Goal: Transaction & Acquisition: Purchase product/service

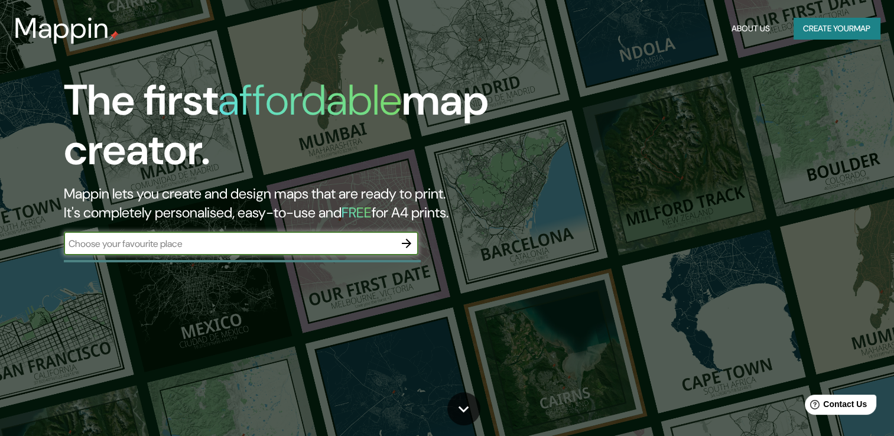
click at [334, 243] on input "text" at bounding box center [229, 244] width 331 height 14
type input "[GEOGRAPHIC_DATA]"
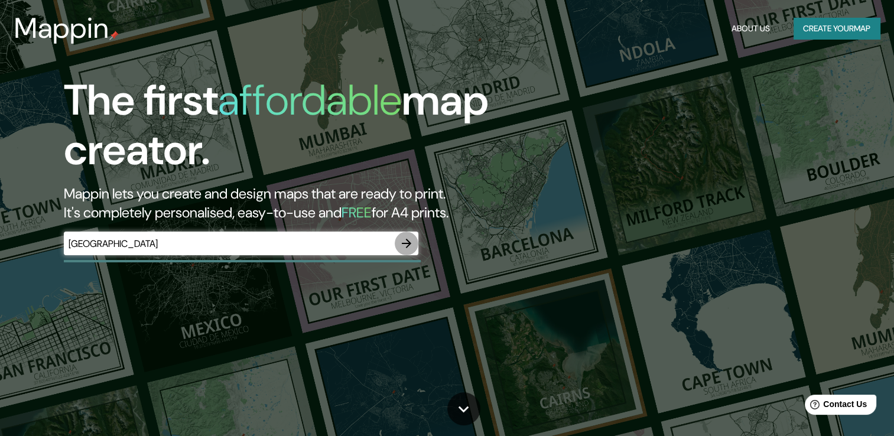
click at [409, 238] on icon "button" at bounding box center [406, 243] width 14 height 14
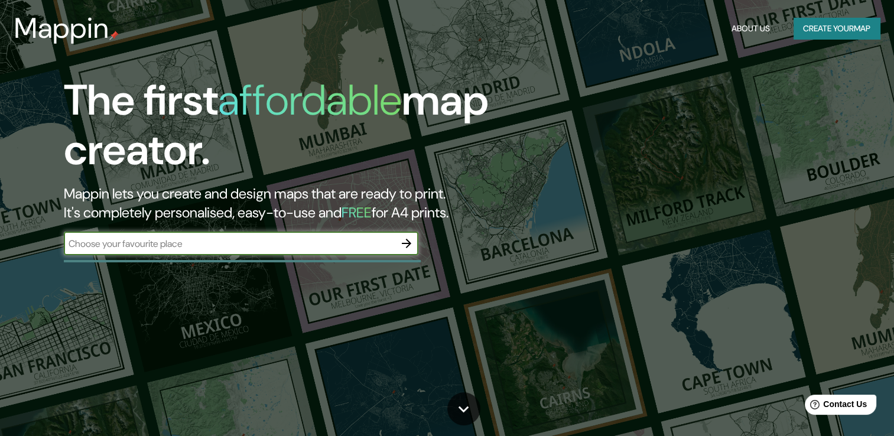
click at [406, 248] on icon "button" at bounding box center [406, 243] width 14 height 14
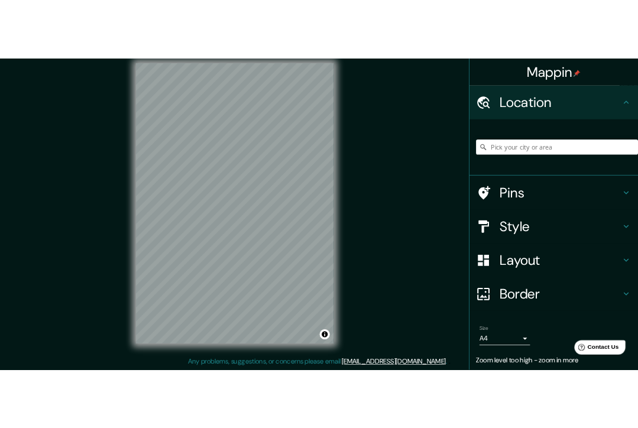
scroll to position [13, 0]
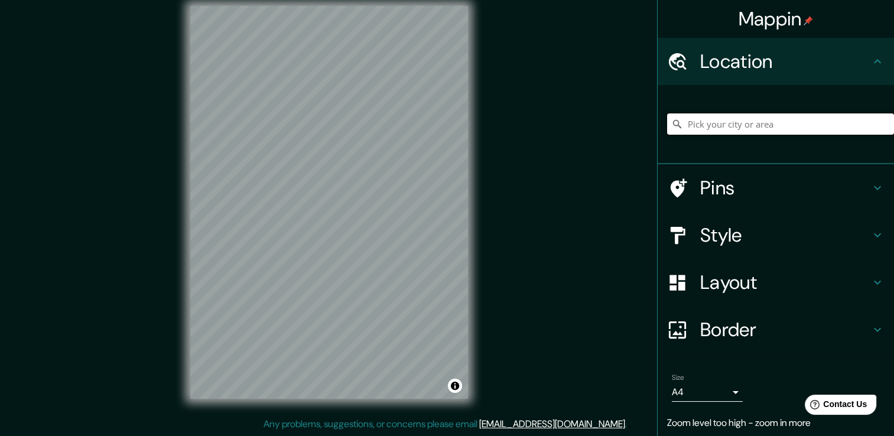
click at [720, 127] on input "Pick your city or area" at bounding box center [780, 123] width 227 height 21
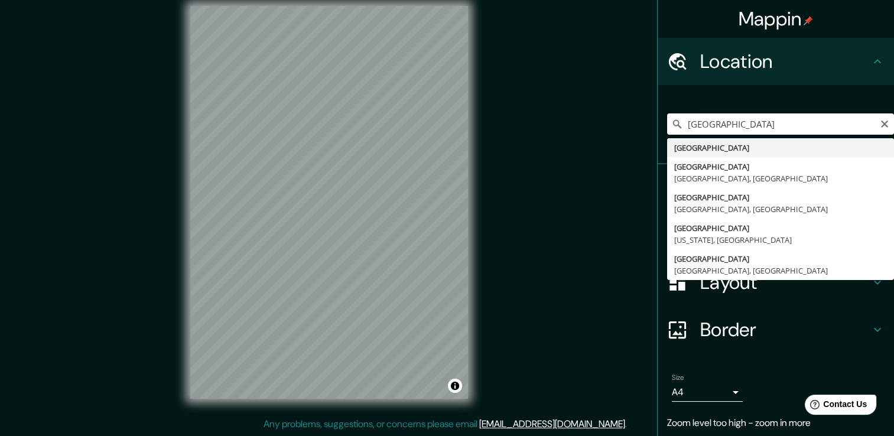
click at [762, 122] on input "[GEOGRAPHIC_DATA]" at bounding box center [780, 123] width 227 height 21
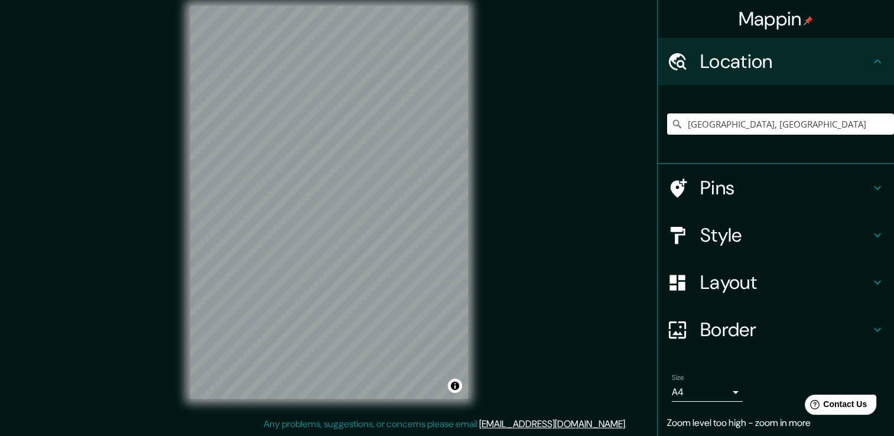
click at [845, 122] on input "[GEOGRAPHIC_DATA], [GEOGRAPHIC_DATA]" at bounding box center [780, 123] width 227 height 21
drag, startPoint x: 861, startPoint y: 122, endPoint x: 630, endPoint y: 150, distance: 232.7
click at [630, 150] on div "Mappin Location [GEOGRAPHIC_DATA], [GEOGRAPHIC_DATA][PERSON_NAME], [GEOGRAPHIC_…" at bounding box center [447, 211] width 894 height 449
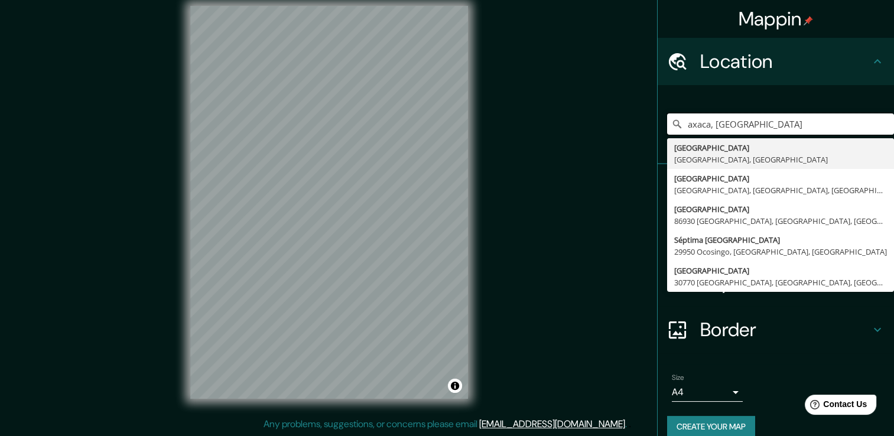
drag, startPoint x: 753, startPoint y: 119, endPoint x: 560, endPoint y: 139, distance: 194.2
click at [560, 139] on div "Mappin Location [GEOGRAPHIC_DATA], [GEOGRAPHIC_DATA] [GEOGRAPHIC_DATA], [GEOGRA…" at bounding box center [447, 211] width 894 height 449
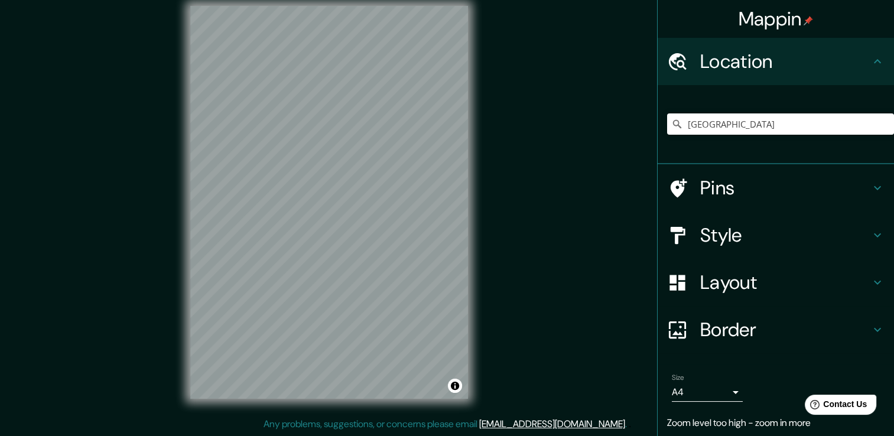
click at [738, 233] on h4 "Style" at bounding box center [785, 235] width 170 height 24
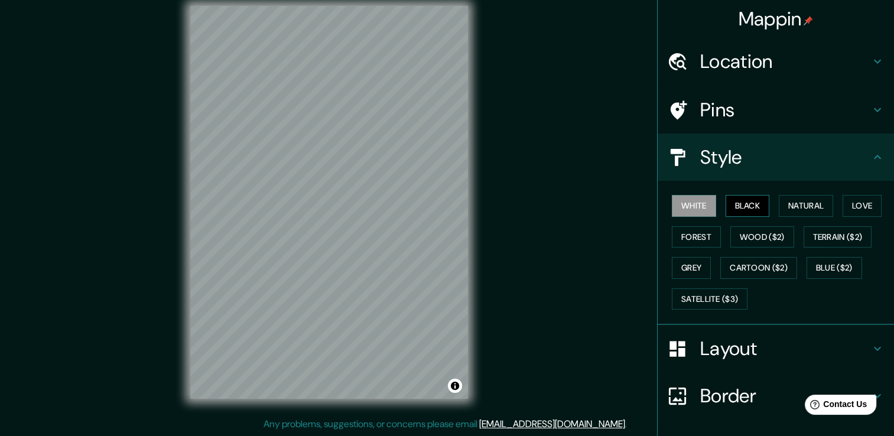
click at [739, 199] on button "Black" at bounding box center [748, 206] width 44 height 22
click at [779, 208] on button "Natural" at bounding box center [806, 206] width 54 height 22
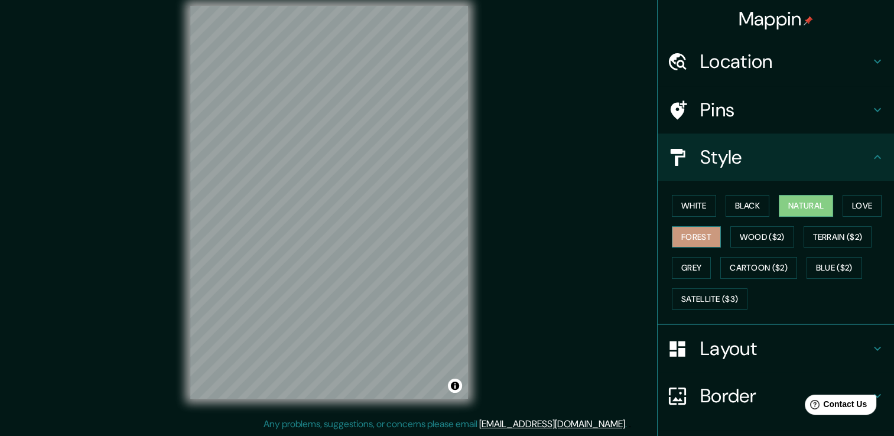
click at [697, 238] on button "Forest" at bounding box center [696, 237] width 49 height 22
click at [772, 235] on button "Wood ($2)" at bounding box center [762, 237] width 64 height 22
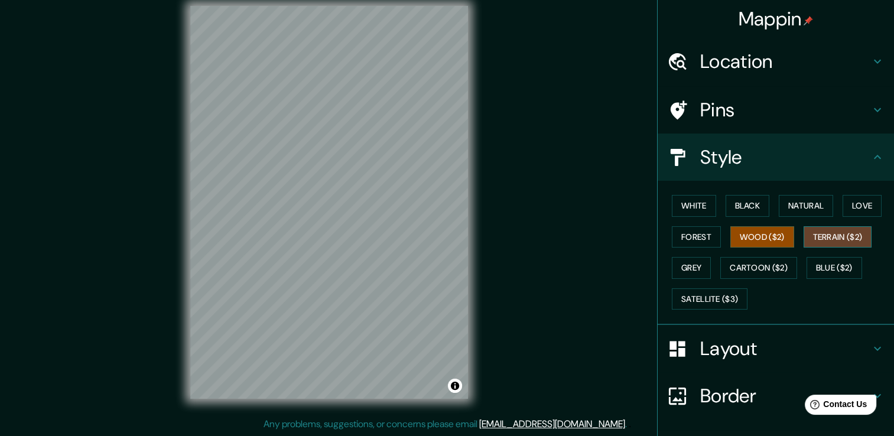
click at [830, 236] on button "Terrain ($2)" at bounding box center [838, 237] width 69 height 22
click at [692, 264] on button "Grey" at bounding box center [691, 268] width 39 height 22
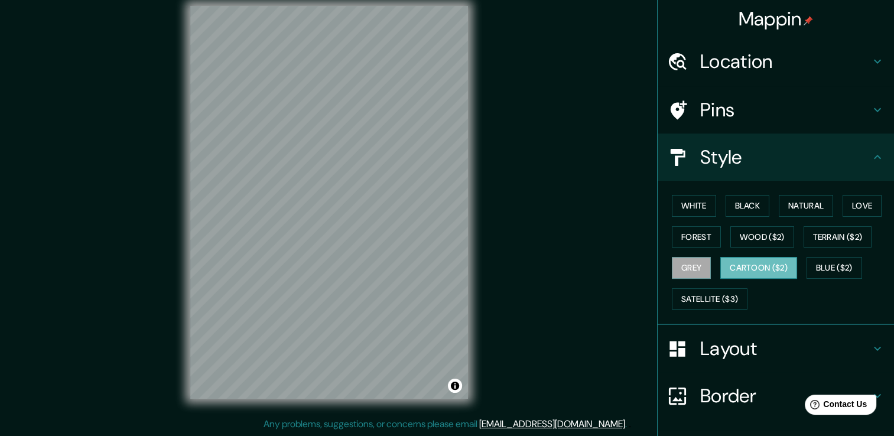
click at [744, 262] on button "Cartoon ($2)" at bounding box center [758, 268] width 77 height 22
click at [843, 266] on button "Blue ($2)" at bounding box center [834, 268] width 56 height 22
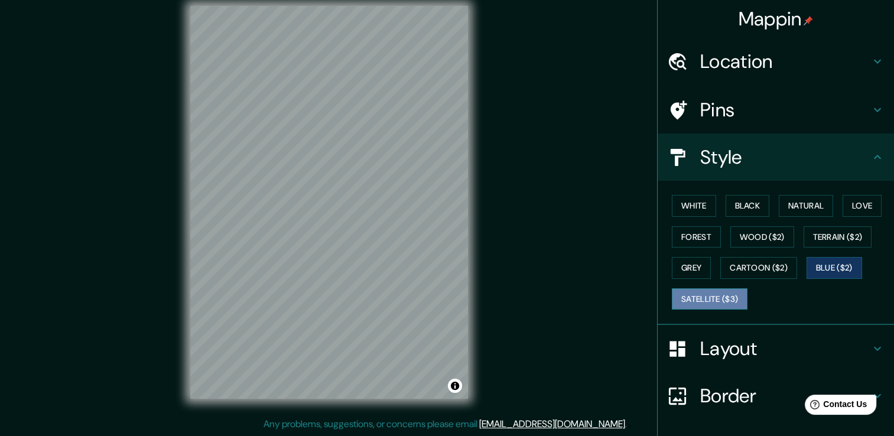
click at [706, 294] on button "Satellite ($3)" at bounding box center [710, 299] width 76 height 22
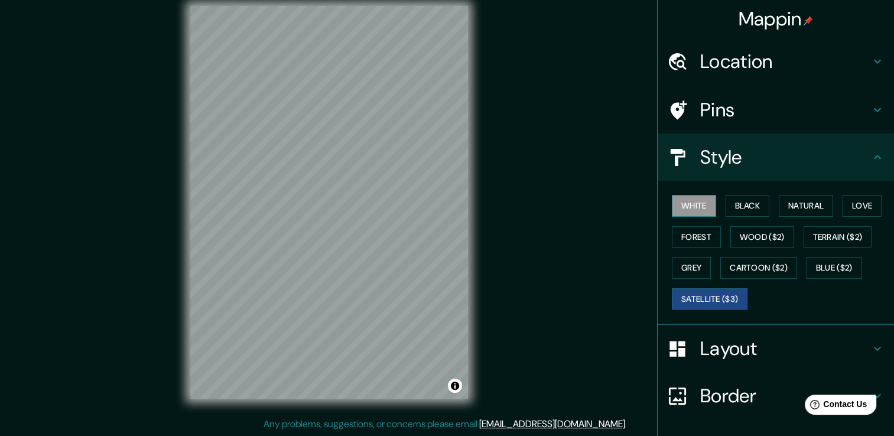
click at [681, 200] on button "White" at bounding box center [694, 206] width 44 height 22
click at [737, 209] on button "Black" at bounding box center [748, 206] width 44 height 22
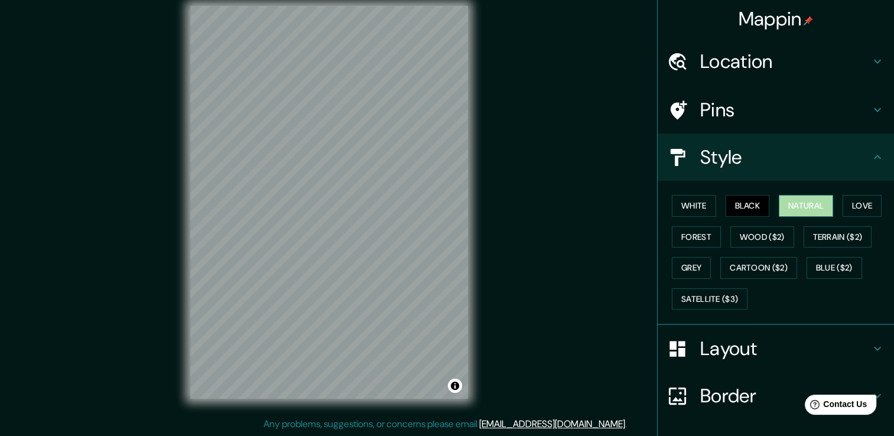
click at [786, 207] on button "Natural" at bounding box center [806, 206] width 54 height 22
click at [688, 238] on button "Forest" at bounding box center [696, 237] width 49 height 22
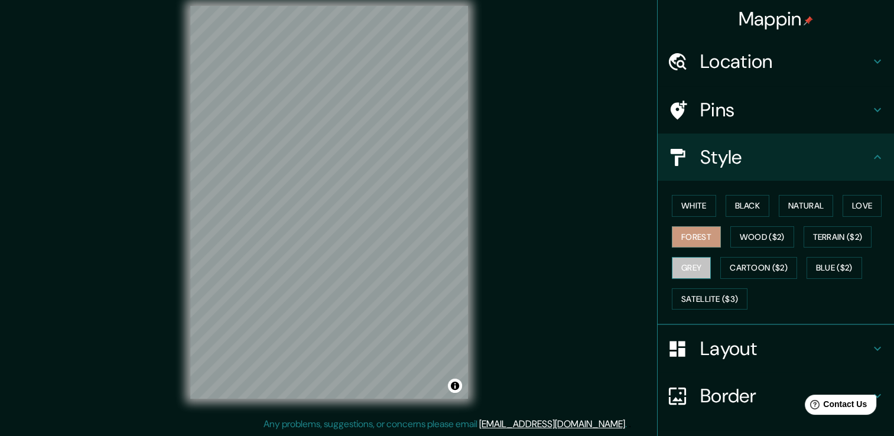
click at [690, 259] on button "Grey" at bounding box center [691, 268] width 39 height 22
click at [737, 268] on button "Cartoon ($2)" at bounding box center [758, 268] width 77 height 22
click at [689, 270] on button "Grey" at bounding box center [691, 268] width 39 height 22
click at [834, 266] on button "Blue ($2)" at bounding box center [834, 268] width 56 height 22
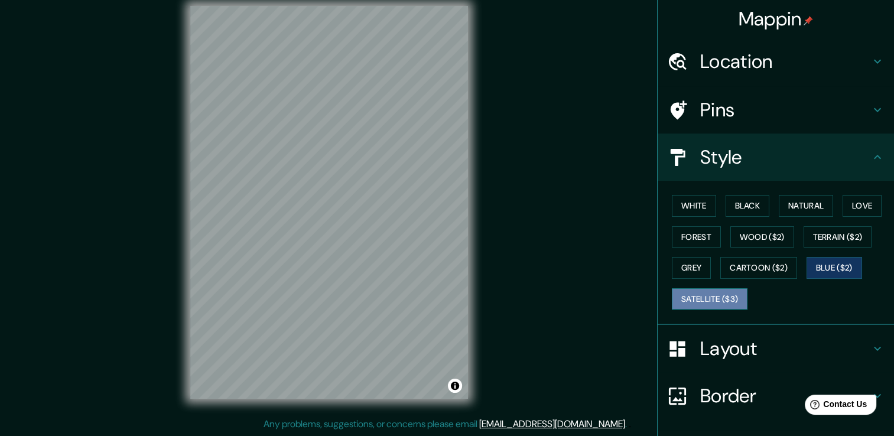
click at [719, 296] on button "Satellite ($3)" at bounding box center [710, 299] width 76 height 22
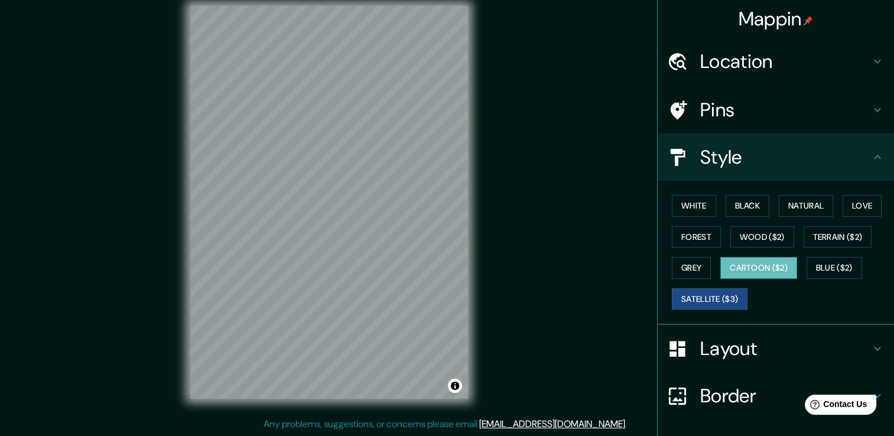
click at [741, 259] on button "Cartoon ($2)" at bounding box center [758, 268] width 77 height 22
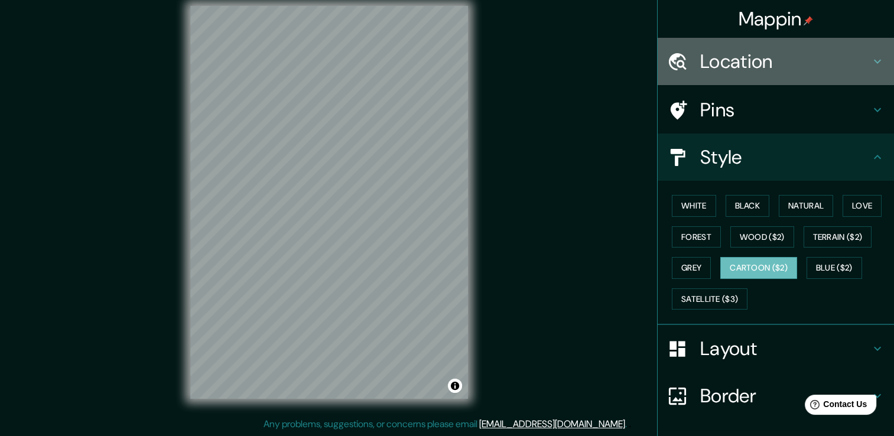
click at [794, 54] on h4 "Location" at bounding box center [785, 62] width 170 height 24
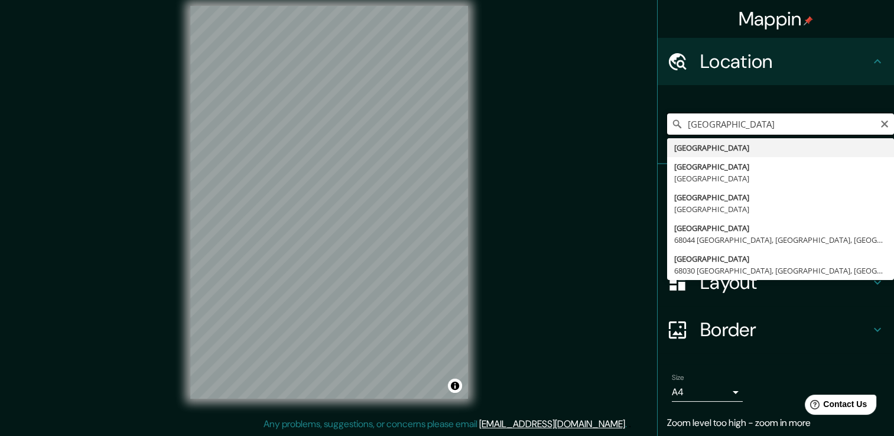
drag, startPoint x: 721, startPoint y: 129, endPoint x: 613, endPoint y: 138, distance: 108.5
click at [613, 138] on div "Mappin Location [GEOGRAPHIC_DATA] [GEOGRAPHIC_DATA] [GEOGRAPHIC_DATA] [GEOGRAPH…" at bounding box center [447, 211] width 894 height 449
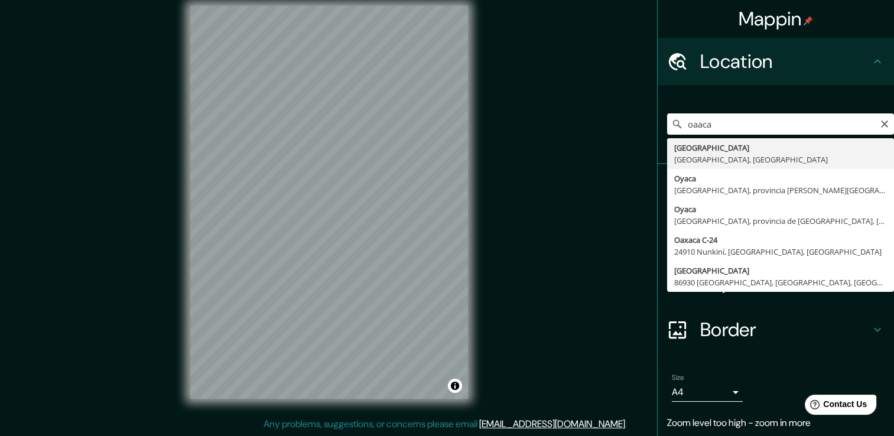
type input "[GEOGRAPHIC_DATA], [GEOGRAPHIC_DATA], [GEOGRAPHIC_DATA]"
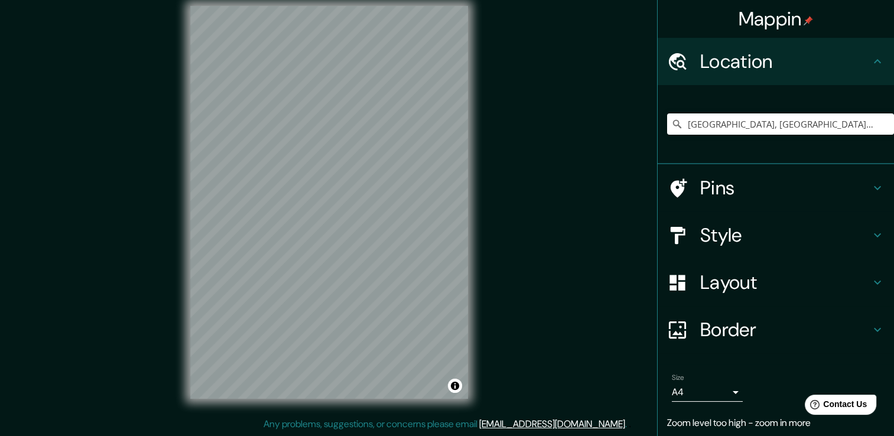
click at [730, 240] on h4 "Style" at bounding box center [785, 235] width 170 height 24
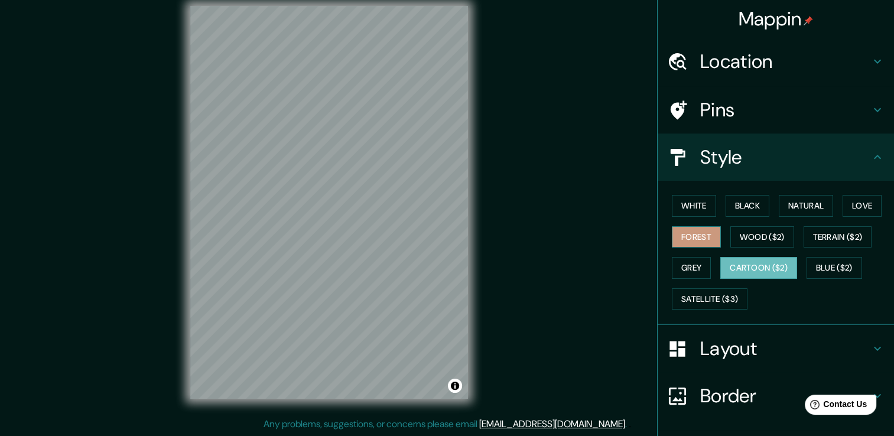
click at [706, 240] on button "Forest" at bounding box center [696, 237] width 49 height 22
click at [761, 237] on button "Wood ($2)" at bounding box center [762, 237] width 64 height 22
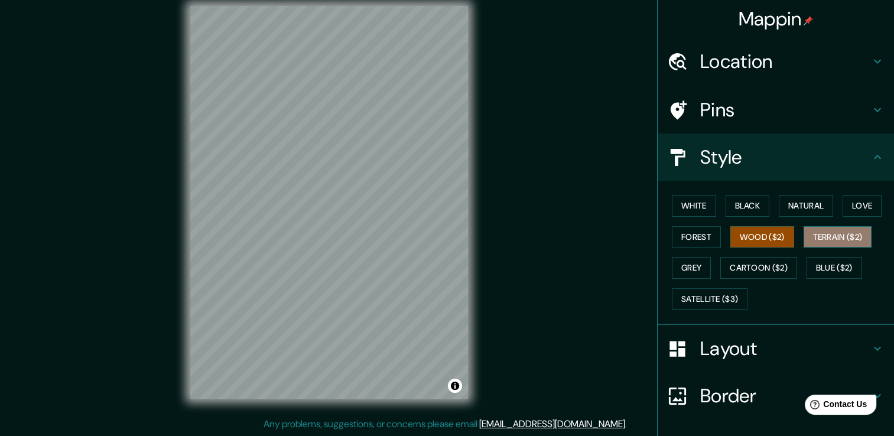
click at [843, 235] on button "Terrain ($2)" at bounding box center [838, 237] width 69 height 22
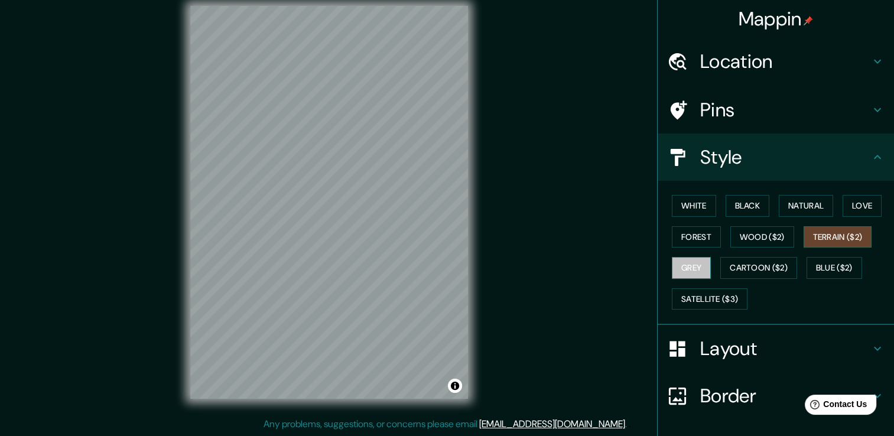
click at [685, 263] on button "Grey" at bounding box center [691, 268] width 39 height 22
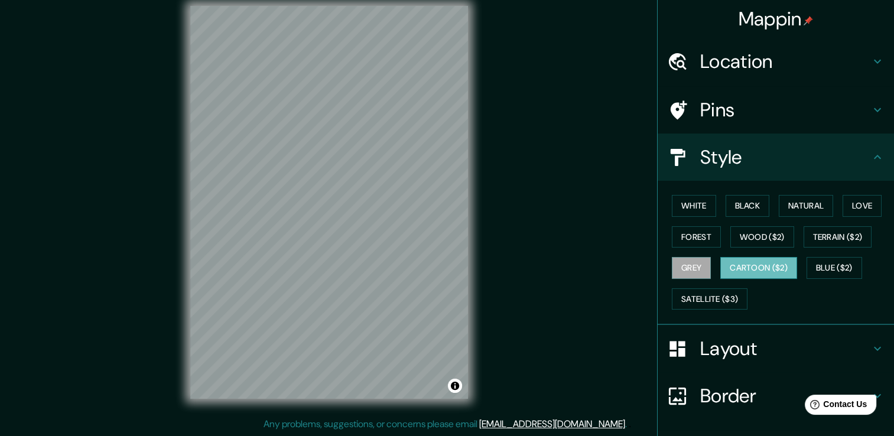
click at [736, 268] on button "Cartoon ($2)" at bounding box center [758, 268] width 77 height 22
click at [830, 270] on button "Blue ($2)" at bounding box center [834, 268] width 56 height 22
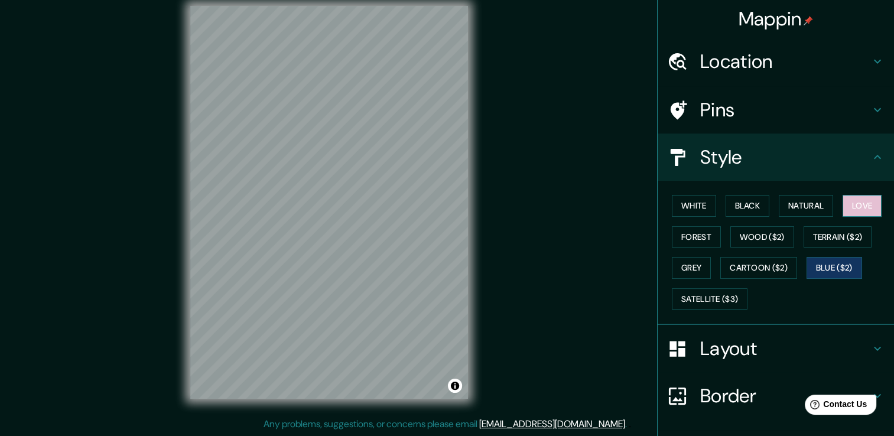
click at [844, 203] on button "Love" at bounding box center [862, 206] width 39 height 22
click at [782, 209] on button "Natural" at bounding box center [806, 206] width 54 height 22
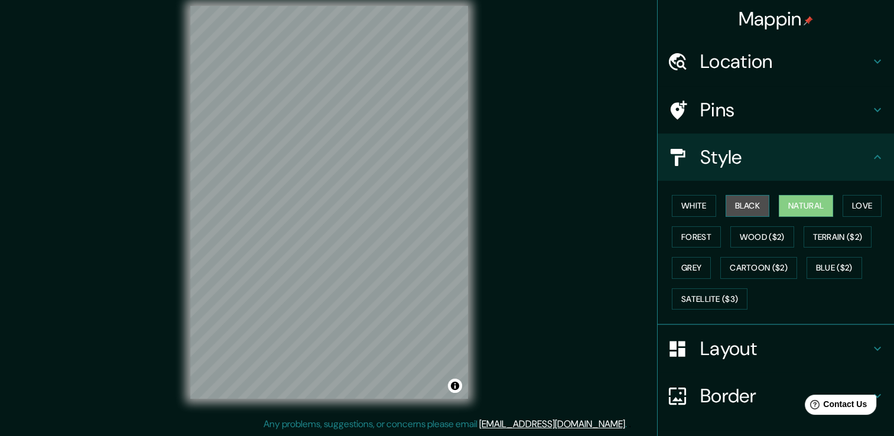
click at [726, 205] on button "Black" at bounding box center [748, 206] width 44 height 22
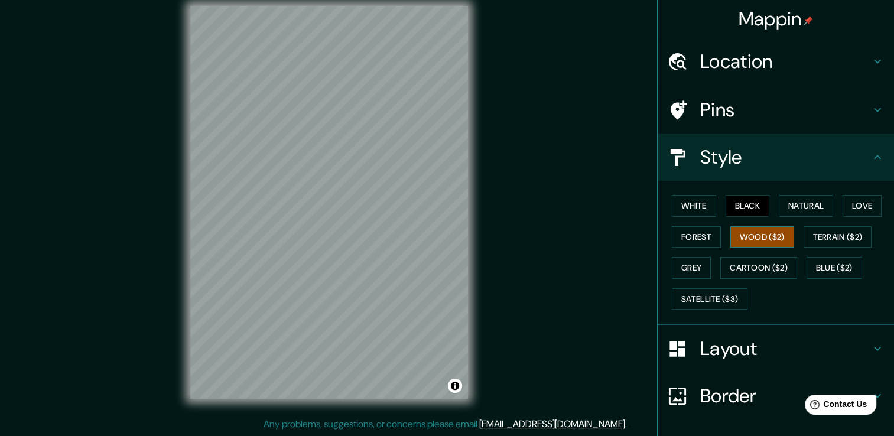
click at [776, 238] on button "Wood ($2)" at bounding box center [762, 237] width 64 height 22
click at [857, 63] on h4 "Location" at bounding box center [785, 62] width 170 height 24
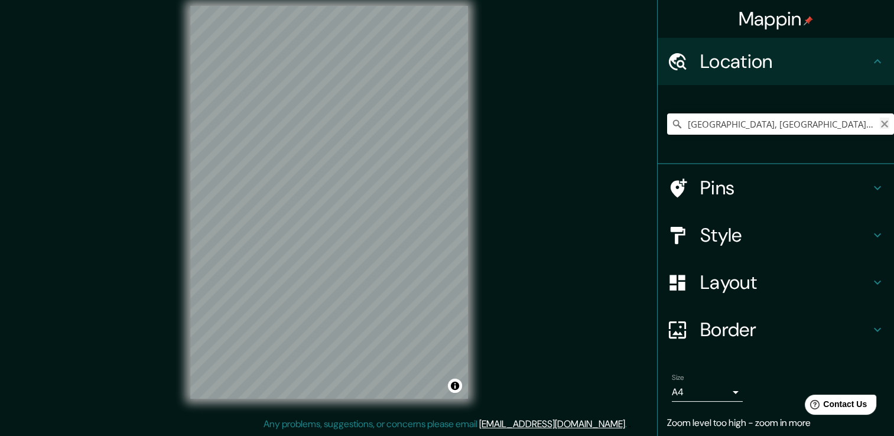
click at [881, 125] on icon "Clear" at bounding box center [884, 124] width 7 height 7
click at [700, 126] on input "Pick your city or area" at bounding box center [780, 123] width 227 height 21
type input "[GEOGRAPHIC_DATA]"
click at [747, 239] on h4 "Style" at bounding box center [785, 235] width 170 height 24
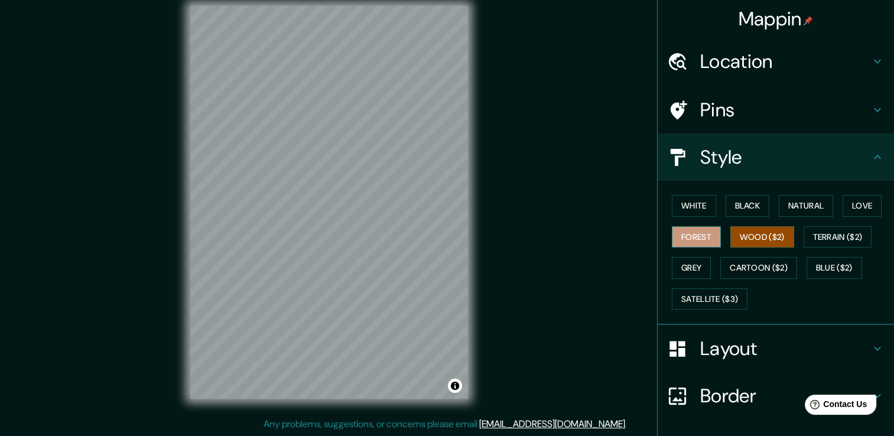
click at [691, 240] on button "Forest" at bounding box center [696, 237] width 49 height 22
click at [844, 236] on button "Terrain ($2)" at bounding box center [838, 237] width 69 height 22
click at [749, 233] on button "Wood ($2)" at bounding box center [762, 237] width 64 height 22
click at [776, 70] on h4 "Location" at bounding box center [785, 62] width 170 height 24
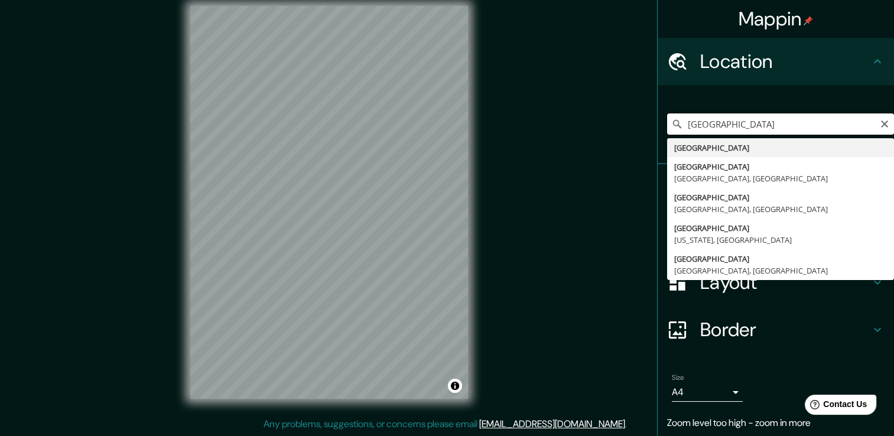
drag, startPoint x: 737, startPoint y: 120, endPoint x: 654, endPoint y: 119, distance: 83.3
click at [658, 134] on div "[GEOGRAPHIC_DATA] [GEOGRAPHIC_DATA] [GEOGRAPHIC_DATA] [GEOGRAPHIC_DATA], [GEOGR…" at bounding box center [776, 124] width 236 height 79
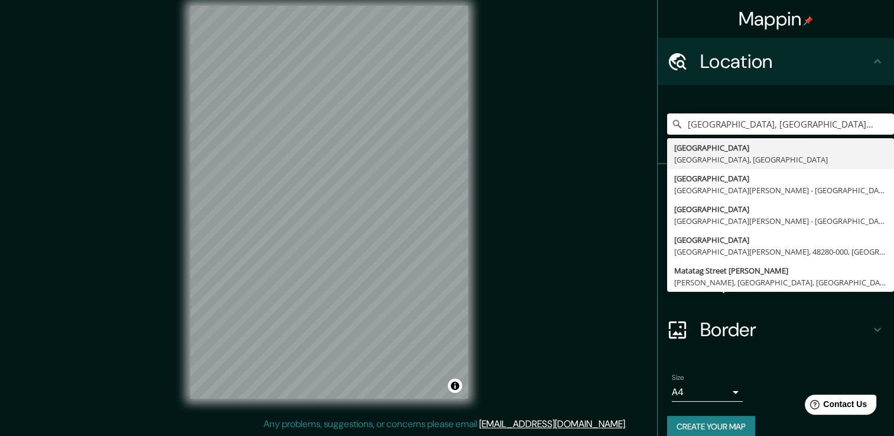
type input "[GEOGRAPHIC_DATA], [GEOGRAPHIC_DATA], [GEOGRAPHIC_DATA]"
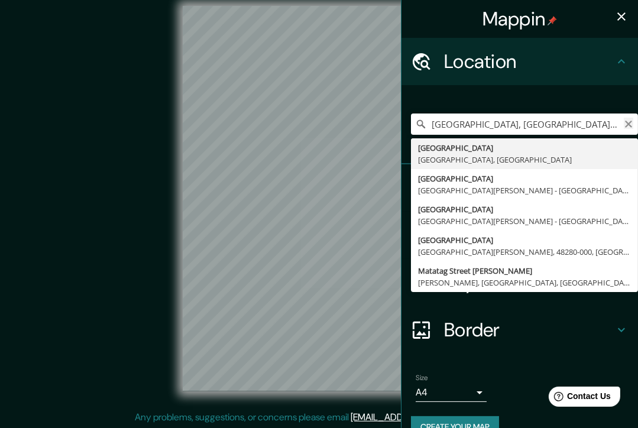
click at [625, 125] on icon "Clear" at bounding box center [628, 124] width 7 height 7
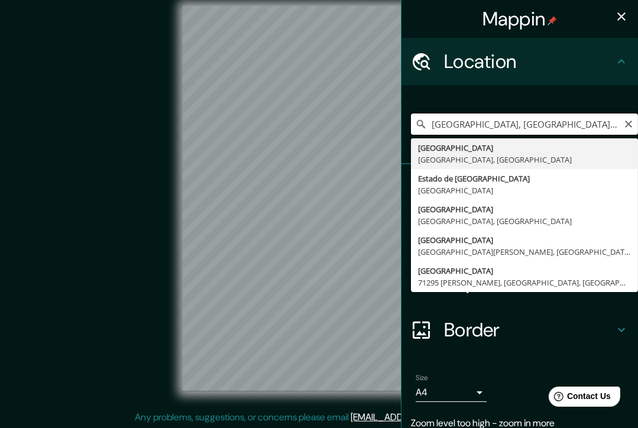
click at [551, 129] on input "[GEOGRAPHIC_DATA], [GEOGRAPHIC_DATA], [GEOGRAPHIC_DATA]" at bounding box center [524, 123] width 227 height 21
click at [307, 155] on div "Mappin Location [GEOGRAPHIC_DATA], [GEOGRAPHIC_DATA], [GEOGRAPHIC_DATA] [GEOGRA…" at bounding box center [319, 208] width 638 height 442
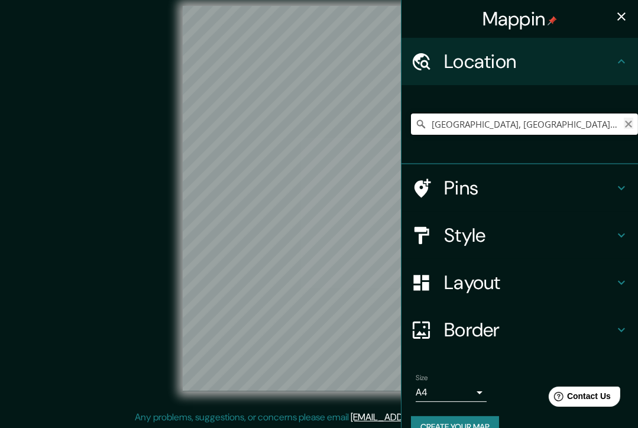
type input "[GEOGRAPHIC_DATA], [GEOGRAPHIC_DATA], [GEOGRAPHIC_DATA]"
click at [623, 122] on icon "Clear" at bounding box center [627, 123] width 9 height 9
type input "m"
type input "[GEOGRAPHIC_DATA], [GEOGRAPHIC_DATA], [GEOGRAPHIC_DATA]"
click at [461, 184] on h4 "Pins" at bounding box center [529, 188] width 170 height 24
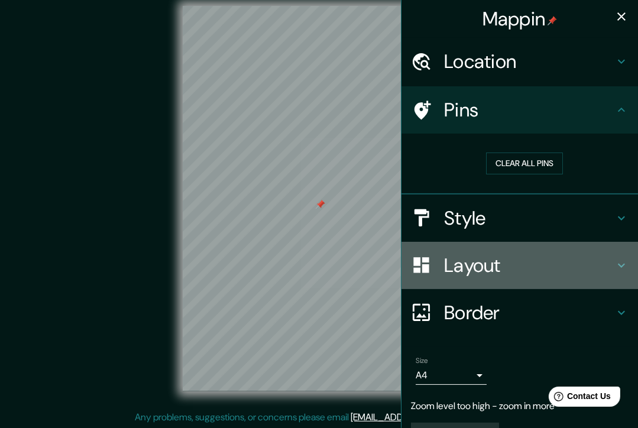
click at [463, 257] on h4 "Layout" at bounding box center [529, 265] width 170 height 24
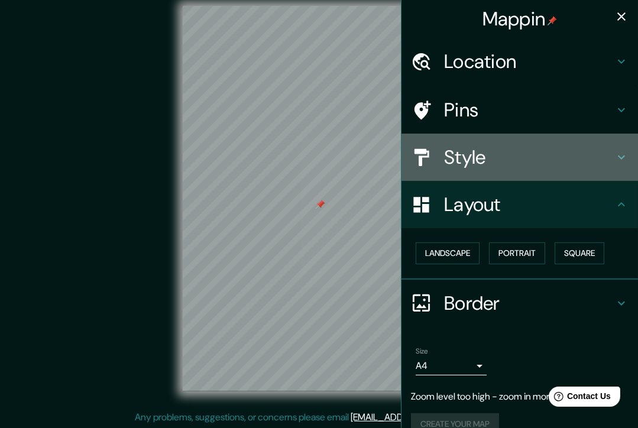
click at [453, 162] on h4 "Style" at bounding box center [529, 157] width 170 height 24
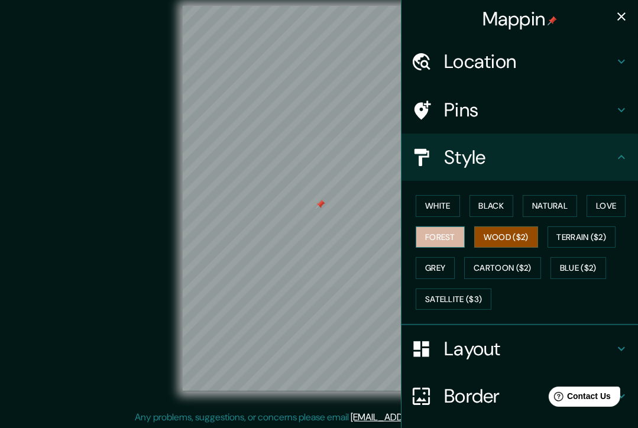
click at [415, 241] on button "Forest" at bounding box center [439, 237] width 49 height 22
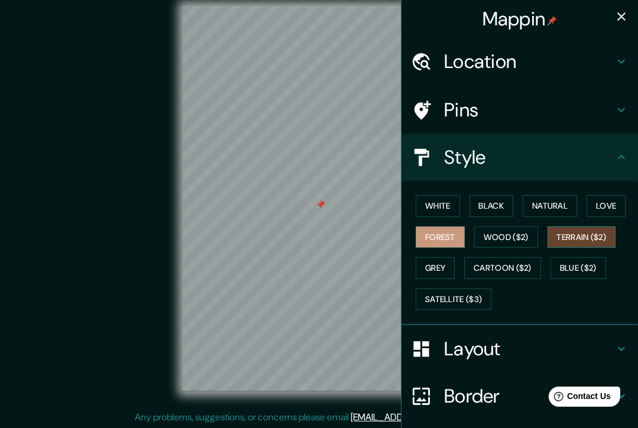
click at [563, 240] on button "Terrain ($2)" at bounding box center [581, 237] width 69 height 22
click at [433, 269] on button "Grey" at bounding box center [434, 268] width 39 height 22
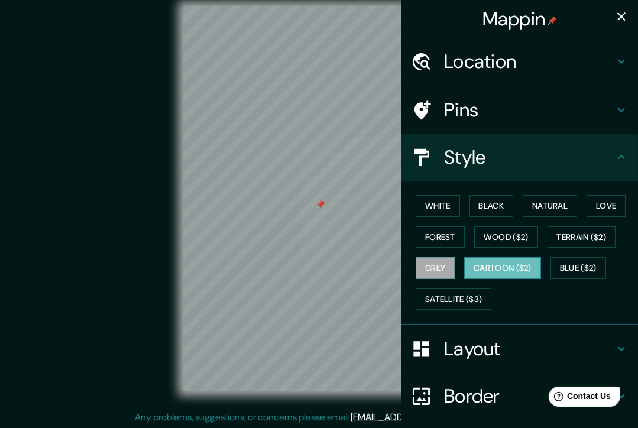
click at [495, 267] on button "Cartoon ($2)" at bounding box center [502, 268] width 77 height 22
click at [572, 262] on button "Blue ($2)" at bounding box center [578, 268] width 56 height 22
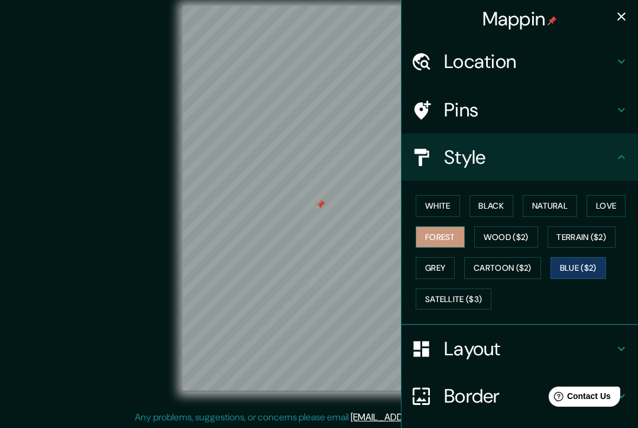
click at [439, 235] on button "Forest" at bounding box center [439, 237] width 49 height 22
click at [499, 202] on button "Black" at bounding box center [491, 206] width 44 height 22
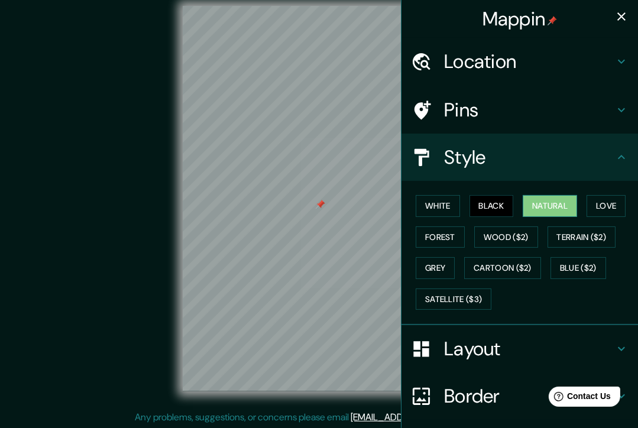
click at [535, 198] on button "Natural" at bounding box center [549, 206] width 54 height 22
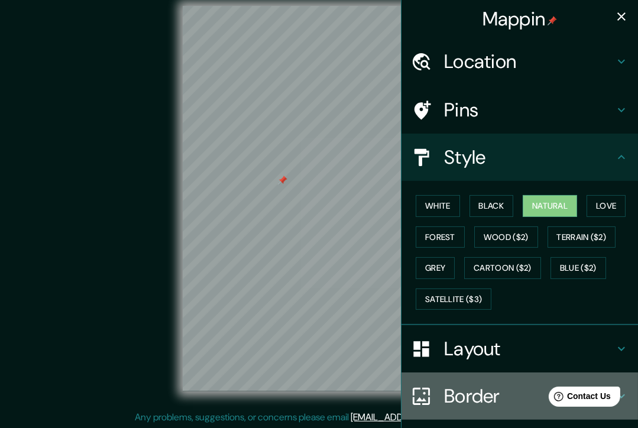
click at [453, 392] on h4 "Border" at bounding box center [529, 396] width 170 height 24
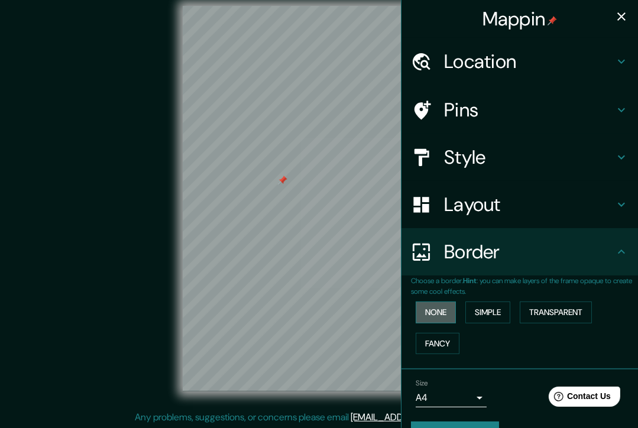
click at [430, 314] on button "None" at bounding box center [435, 312] width 40 height 22
click at [479, 312] on button "Simple" at bounding box center [487, 312] width 45 height 22
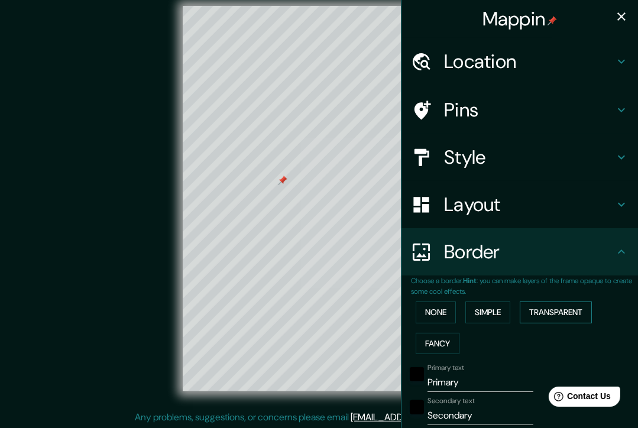
click at [543, 314] on button "Transparent" at bounding box center [555, 312] width 72 height 22
click at [437, 312] on button "None" at bounding box center [435, 312] width 40 height 22
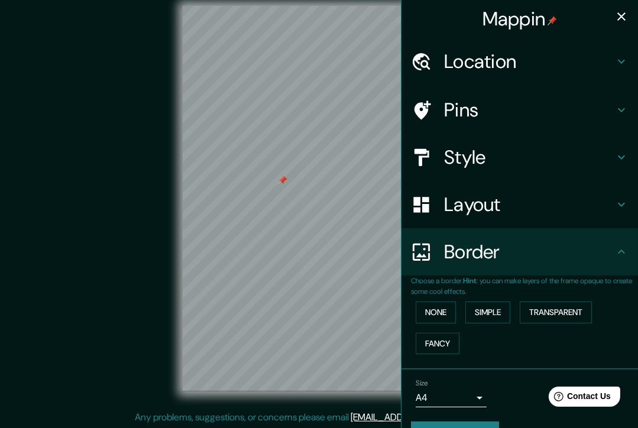
scroll to position [28, 0]
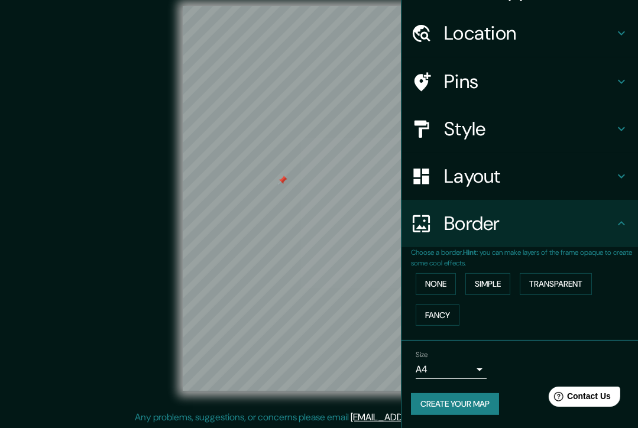
click at [470, 396] on button "Create your map" at bounding box center [455, 404] width 88 height 22
click at [466, 181] on h4 "Layout" at bounding box center [529, 176] width 170 height 24
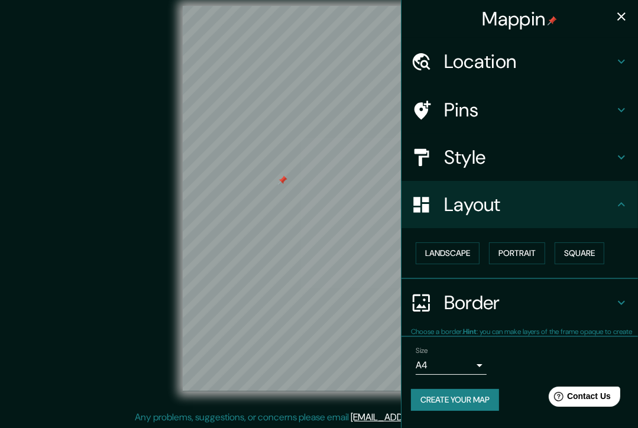
scroll to position [0, 0]
click at [482, 151] on h4 "Style" at bounding box center [529, 157] width 170 height 24
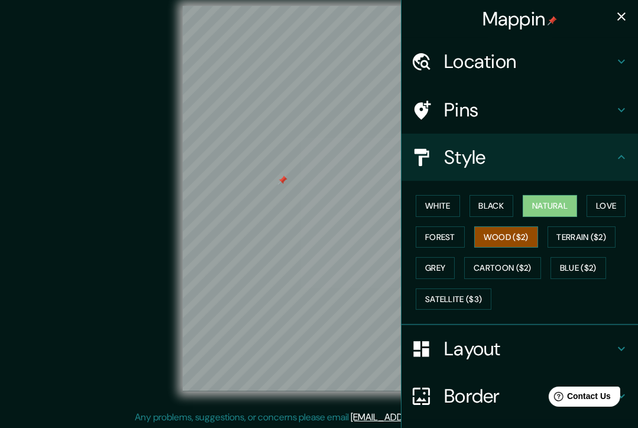
click at [488, 236] on button "Wood ($2)" at bounding box center [506, 237] width 64 height 22
click at [572, 240] on button "Terrain ($2)" at bounding box center [581, 237] width 69 height 22
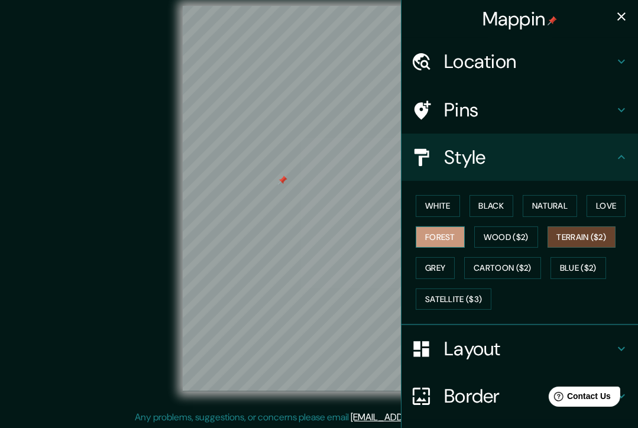
click at [431, 234] on button "Forest" at bounding box center [439, 237] width 49 height 22
click at [428, 263] on button "Grey" at bounding box center [434, 268] width 39 height 22
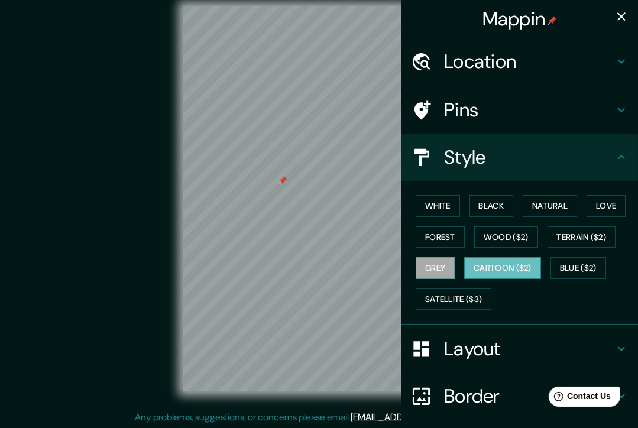
click at [515, 267] on button "Cartoon ($2)" at bounding box center [502, 268] width 77 height 22
click at [501, 56] on h4 "Location" at bounding box center [529, 62] width 170 height 24
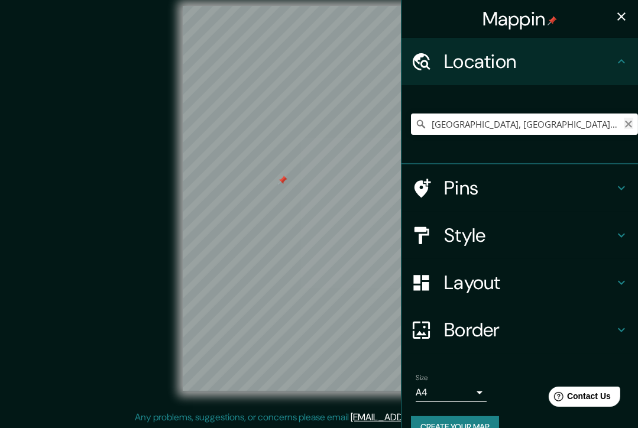
click at [625, 124] on icon "Clear" at bounding box center [628, 124] width 7 height 7
click at [497, 125] on input "Pick your city or area" at bounding box center [524, 123] width 227 height 21
type input "[GEOGRAPHIC_DATA]"
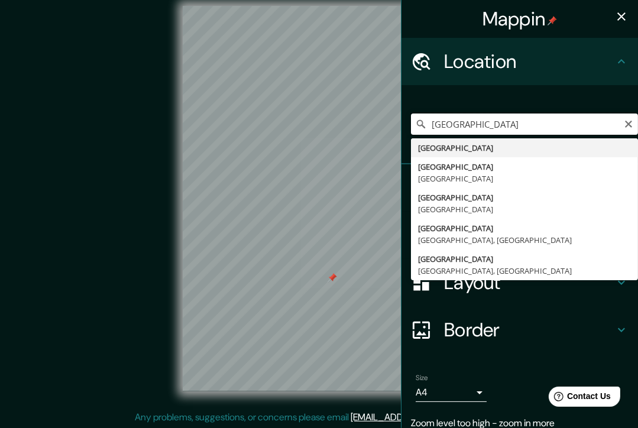
click at [588, 123] on input "[GEOGRAPHIC_DATA]" at bounding box center [524, 123] width 227 height 21
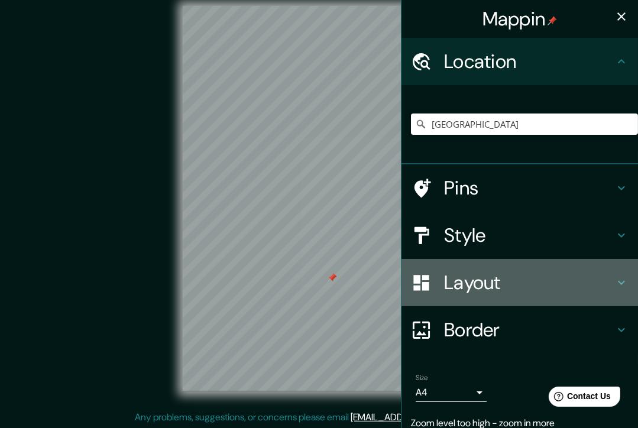
click at [495, 280] on h4 "Layout" at bounding box center [529, 283] width 170 height 24
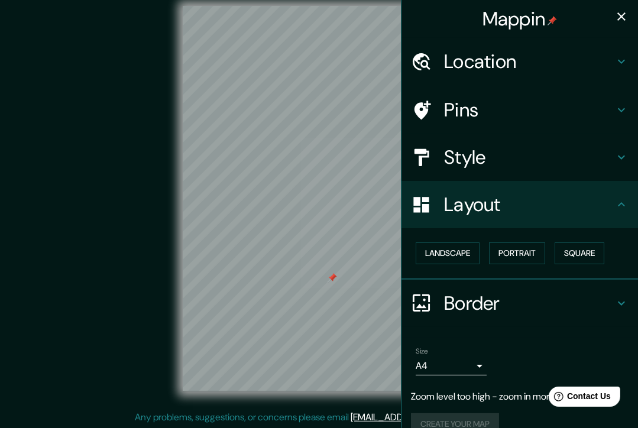
click at [483, 160] on h4 "Style" at bounding box center [529, 157] width 170 height 24
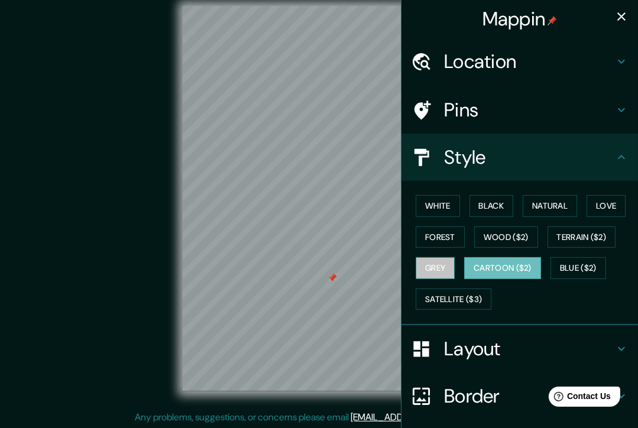
click at [437, 258] on button "Grey" at bounding box center [434, 268] width 39 height 22
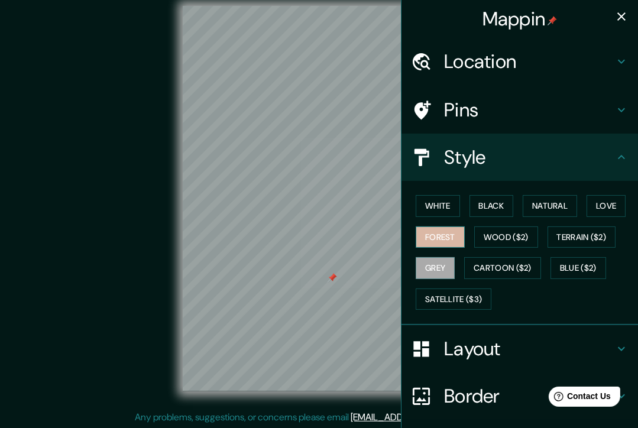
click at [431, 231] on button "Forest" at bounding box center [439, 237] width 49 height 22
click at [431, 195] on button "White" at bounding box center [437, 206] width 44 height 22
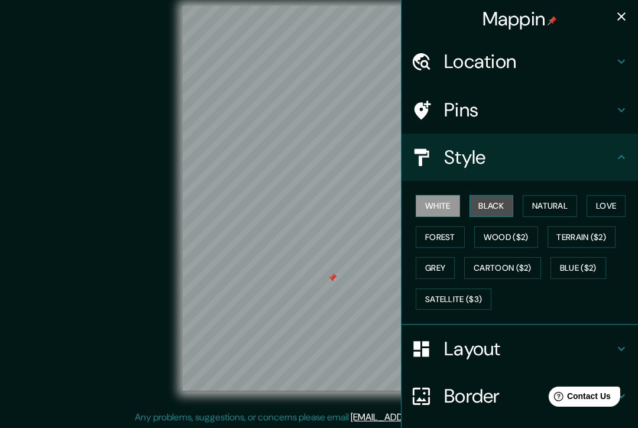
click at [474, 204] on button "Black" at bounding box center [491, 206] width 44 height 22
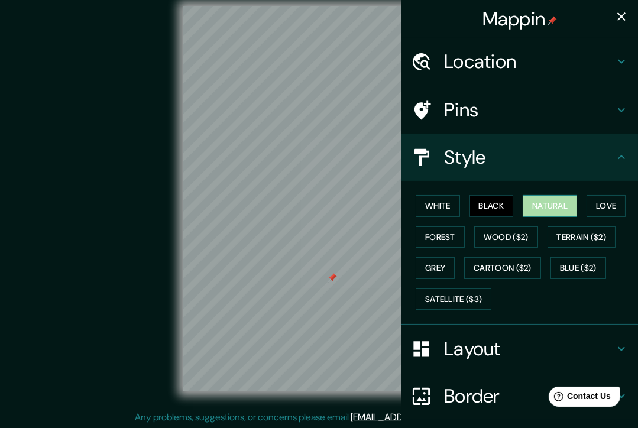
click at [532, 207] on button "Natural" at bounding box center [549, 206] width 54 height 22
click at [608, 212] on button "Love" at bounding box center [605, 206] width 39 height 22
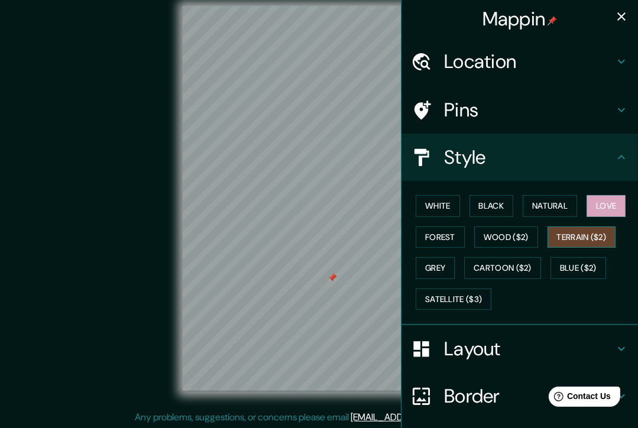
click at [595, 239] on button "Terrain ($2)" at bounding box center [581, 237] width 69 height 22
click at [521, 245] on button "Wood ($2)" at bounding box center [506, 237] width 64 height 22
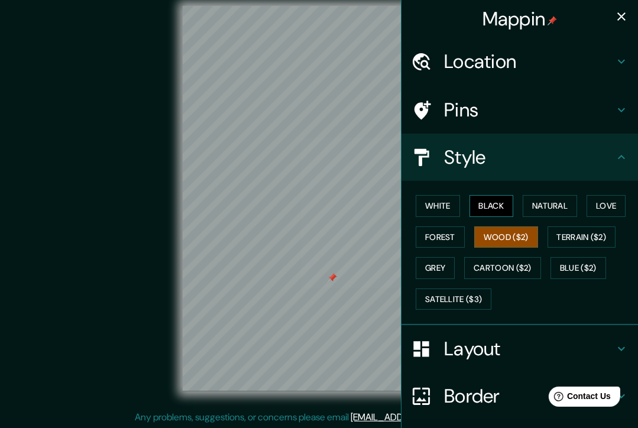
click at [494, 207] on button "Black" at bounding box center [491, 206] width 44 height 22
click at [435, 203] on button "White" at bounding box center [437, 206] width 44 height 22
click at [484, 232] on button "Wood ($2)" at bounding box center [506, 237] width 64 height 22
click at [586, 232] on button "Terrain ($2)" at bounding box center [581, 237] width 69 height 22
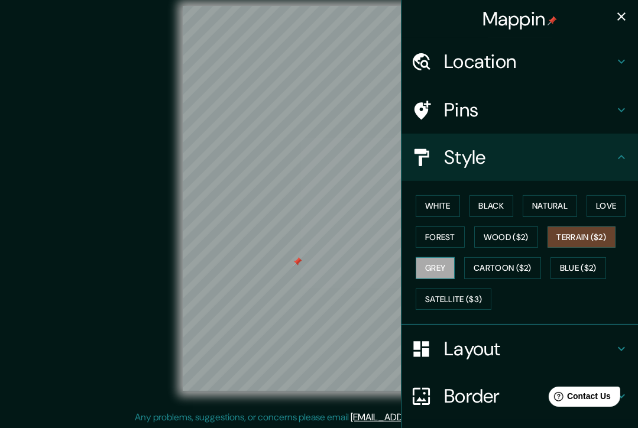
click at [436, 271] on button "Grey" at bounding box center [434, 268] width 39 height 22
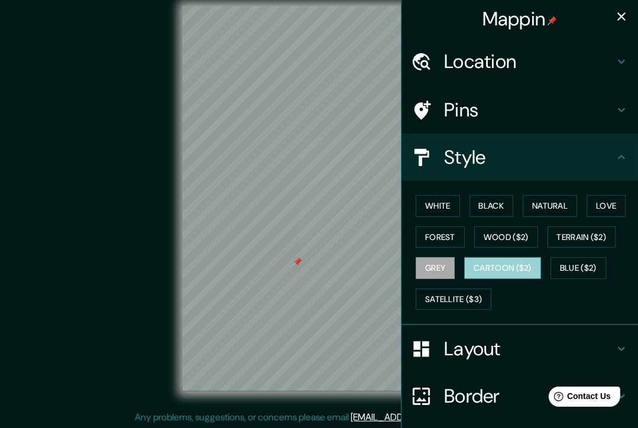
click at [476, 261] on button "Cartoon ($2)" at bounding box center [502, 268] width 77 height 22
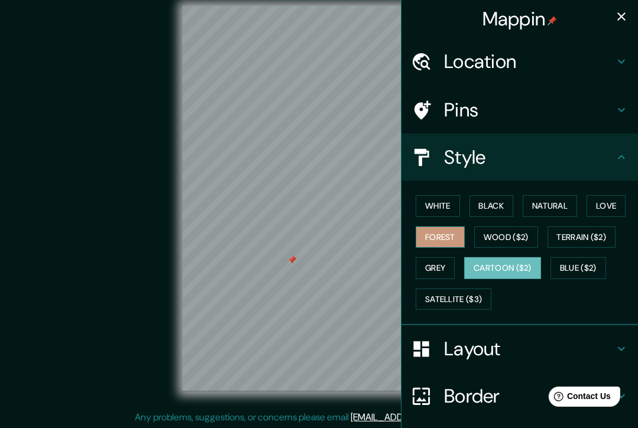
click at [432, 236] on button "Forest" at bounding box center [439, 237] width 49 height 22
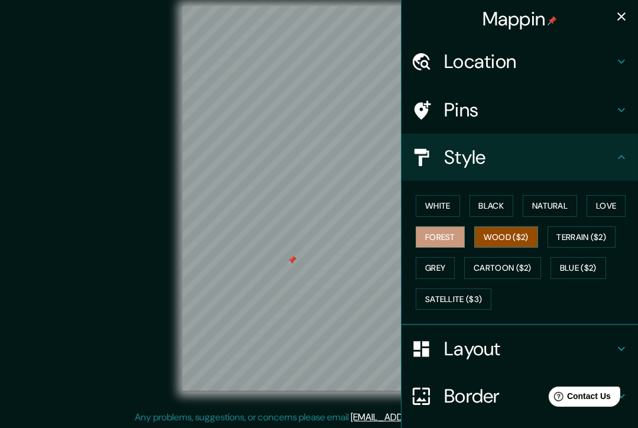
click at [495, 240] on button "Wood ($2)" at bounding box center [506, 237] width 64 height 22
